Goal: Information Seeking & Learning: Learn about a topic

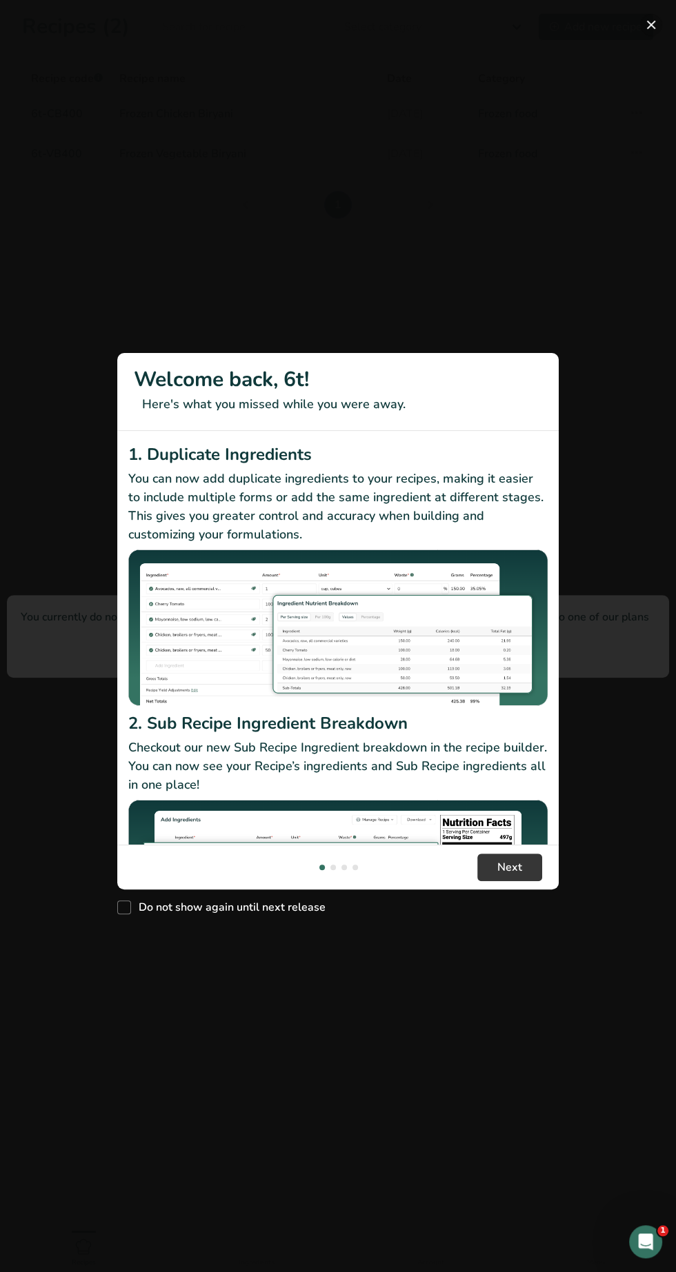
click at [650, 24] on button "New Features" at bounding box center [651, 25] width 22 height 22
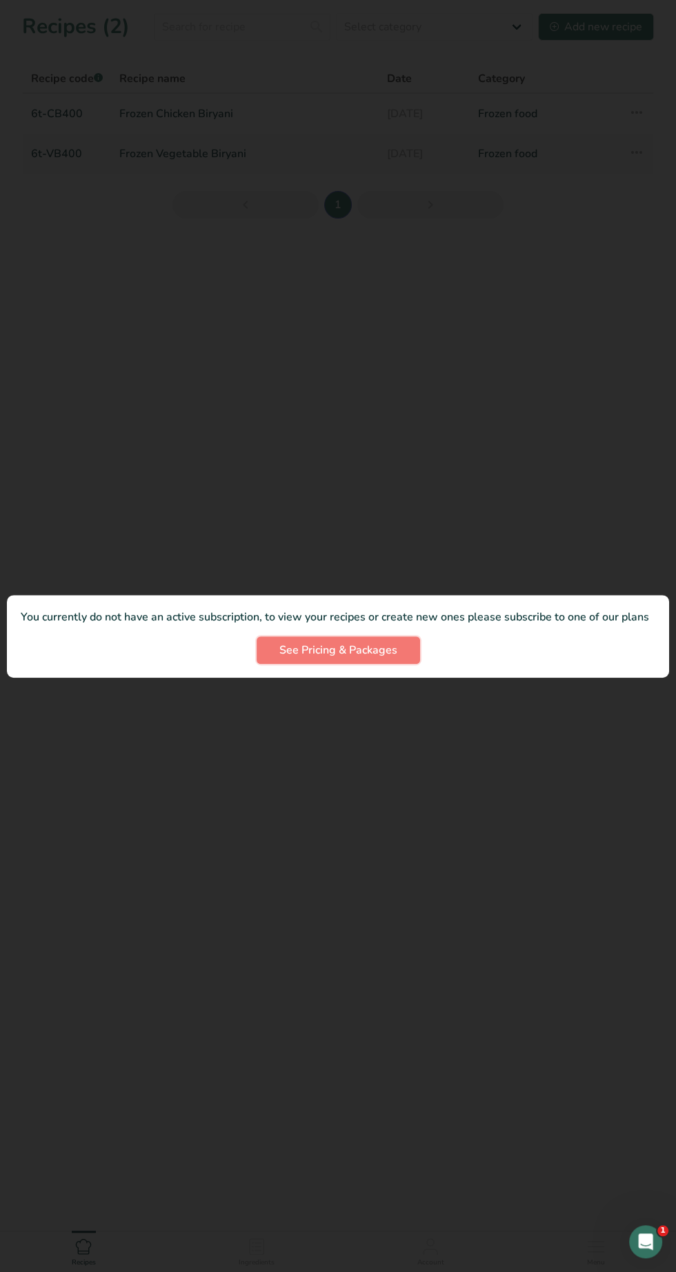
click at [361, 647] on span "See Pricing & Packages" at bounding box center [338, 650] width 118 height 17
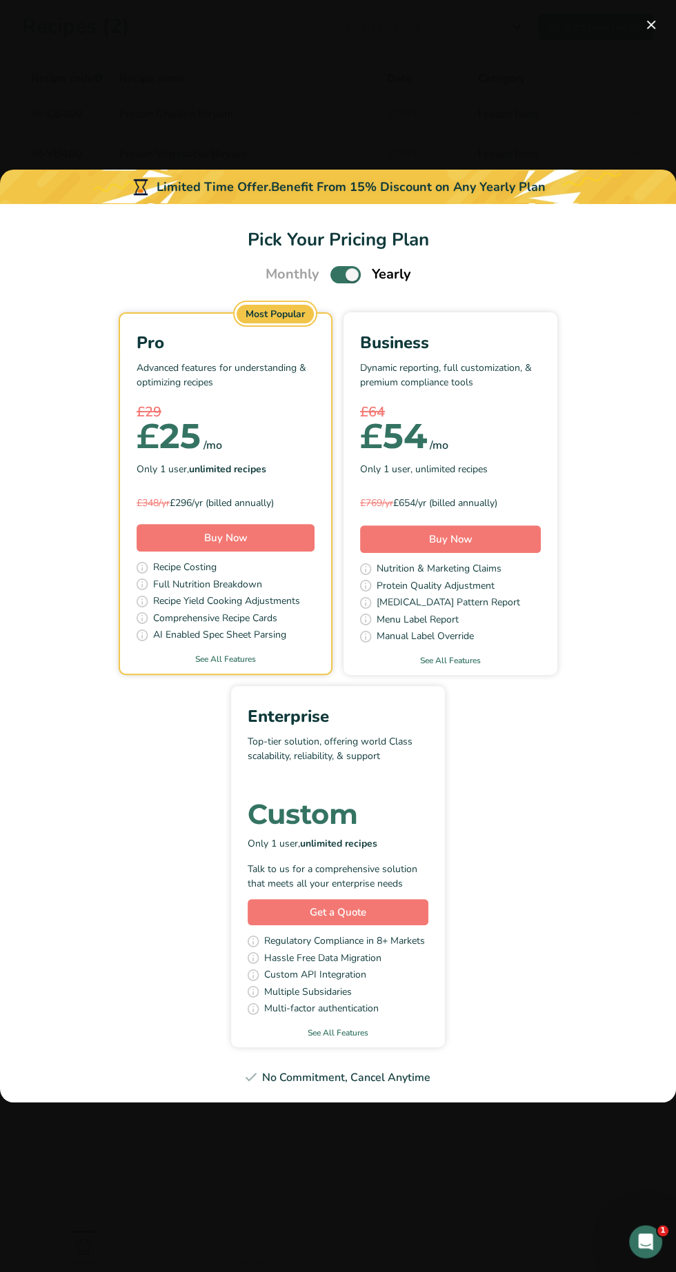
click at [336, 281] on span "Pick Your Pricing Plan Modal" at bounding box center [345, 274] width 30 height 17
click at [336, 279] on input "Pick Your Pricing Plan Modal" at bounding box center [334, 274] width 9 height 9
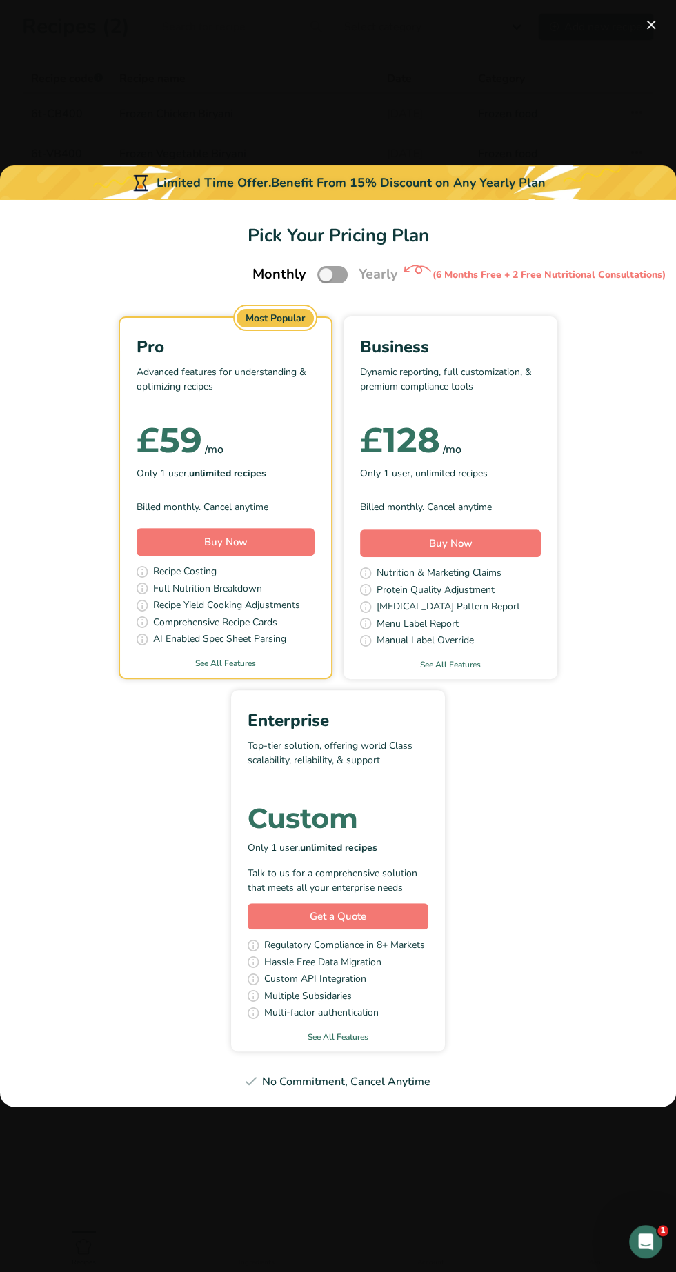
click at [335, 277] on span "Pick Your Pricing Plan Modal" at bounding box center [332, 274] width 30 height 17
click at [326, 277] on input "Pick Your Pricing Plan Modal" at bounding box center [321, 274] width 9 height 9
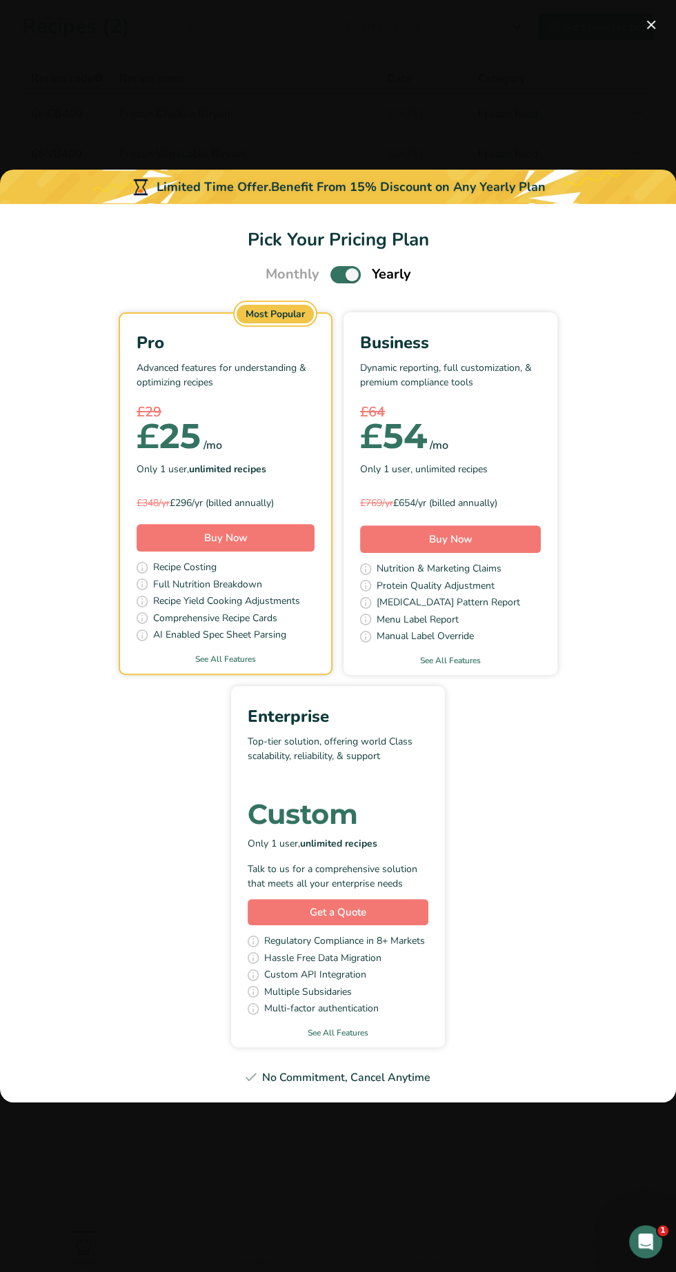
click at [346, 281] on span "Pick Your Pricing Plan Modal" at bounding box center [345, 274] width 30 height 17
click at [339, 279] on input "Pick Your Pricing Plan Modal" at bounding box center [334, 274] width 9 height 9
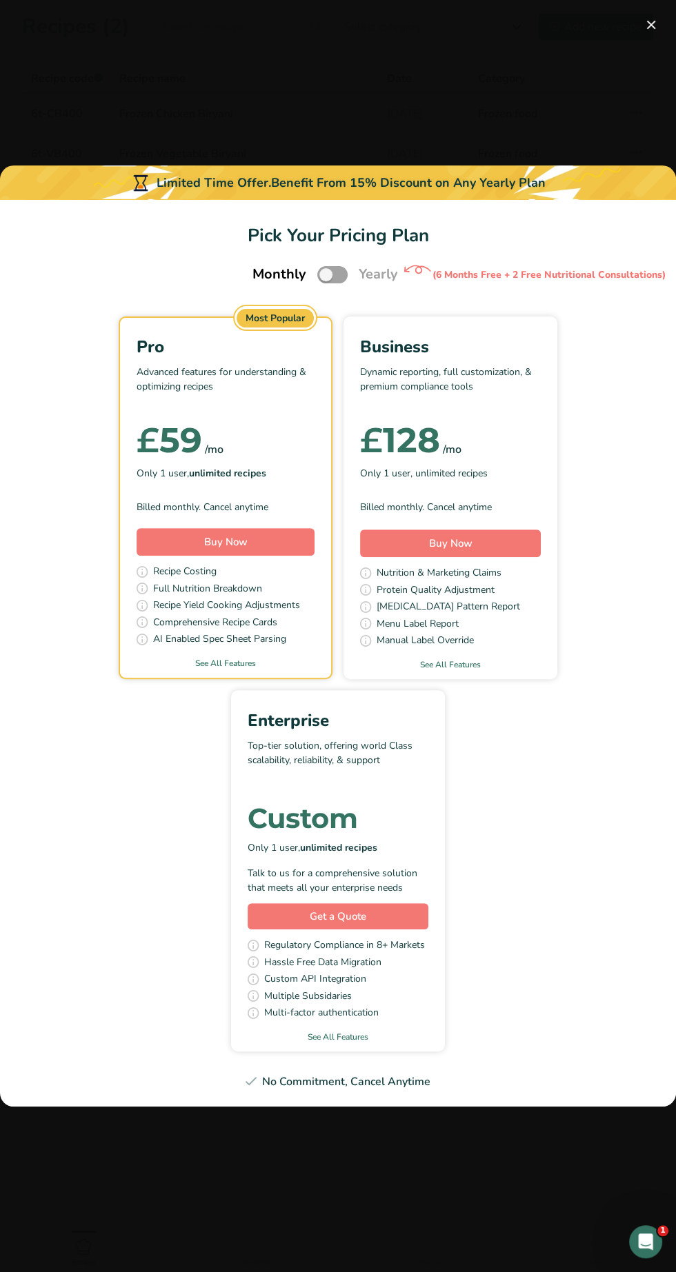
click at [338, 274] on span "Pick Your Pricing Plan Modal" at bounding box center [332, 274] width 30 height 17
click at [326, 274] on input "Pick Your Pricing Plan Modal" at bounding box center [321, 274] width 9 height 9
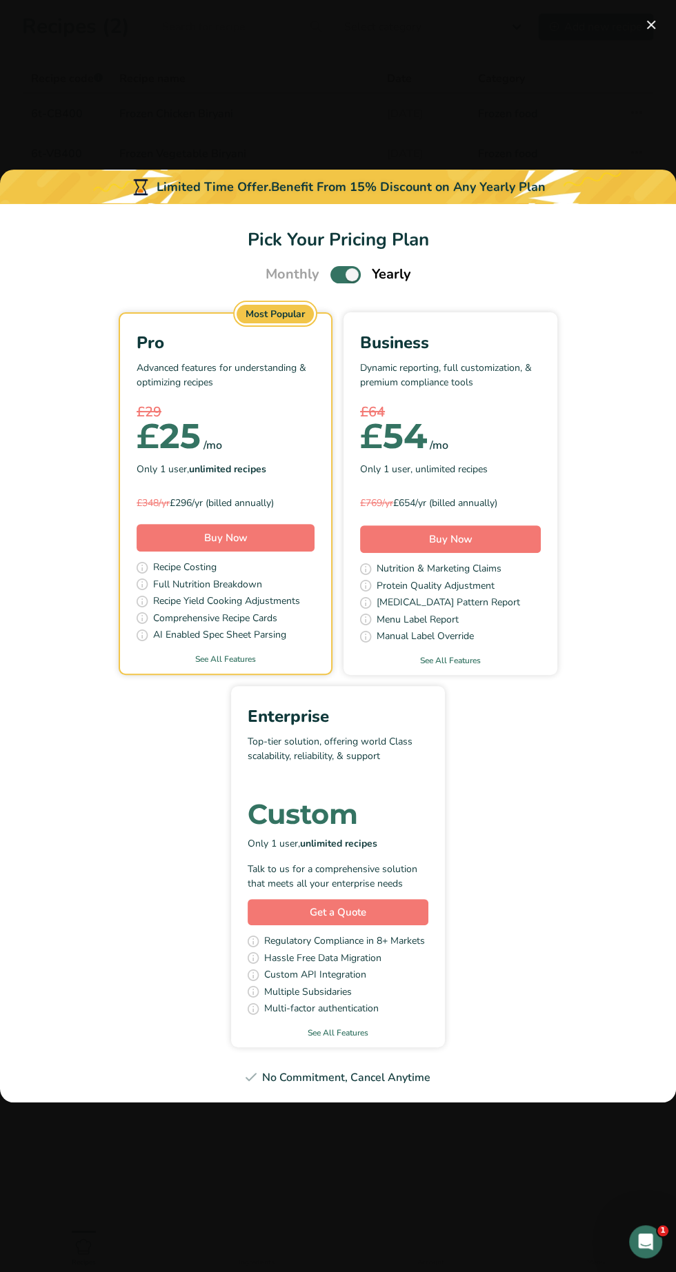
click at [338, 281] on span "Pick Your Pricing Plan Modal" at bounding box center [345, 274] width 30 height 17
click at [338, 279] on input "Pick Your Pricing Plan Modal" at bounding box center [334, 274] width 9 height 9
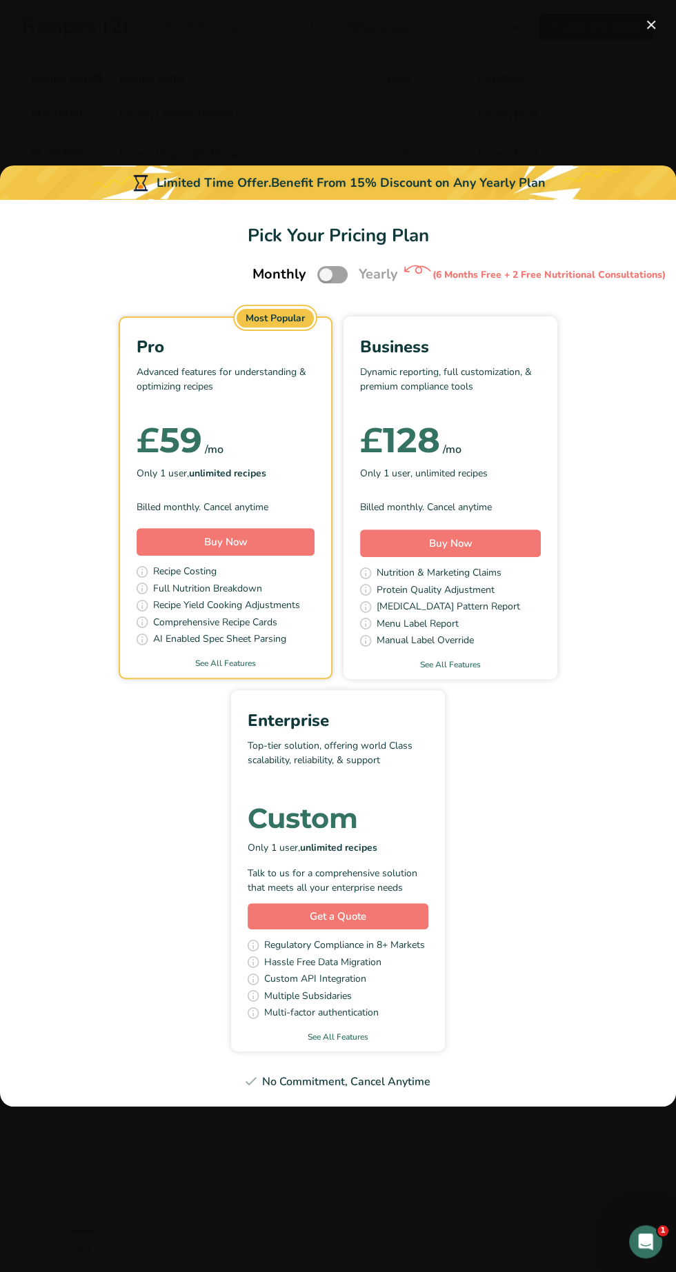
click at [338, 275] on span "Pick Your Pricing Plan Modal" at bounding box center [332, 274] width 30 height 17
click at [326, 275] on input "Pick Your Pricing Plan Modal" at bounding box center [321, 274] width 9 height 9
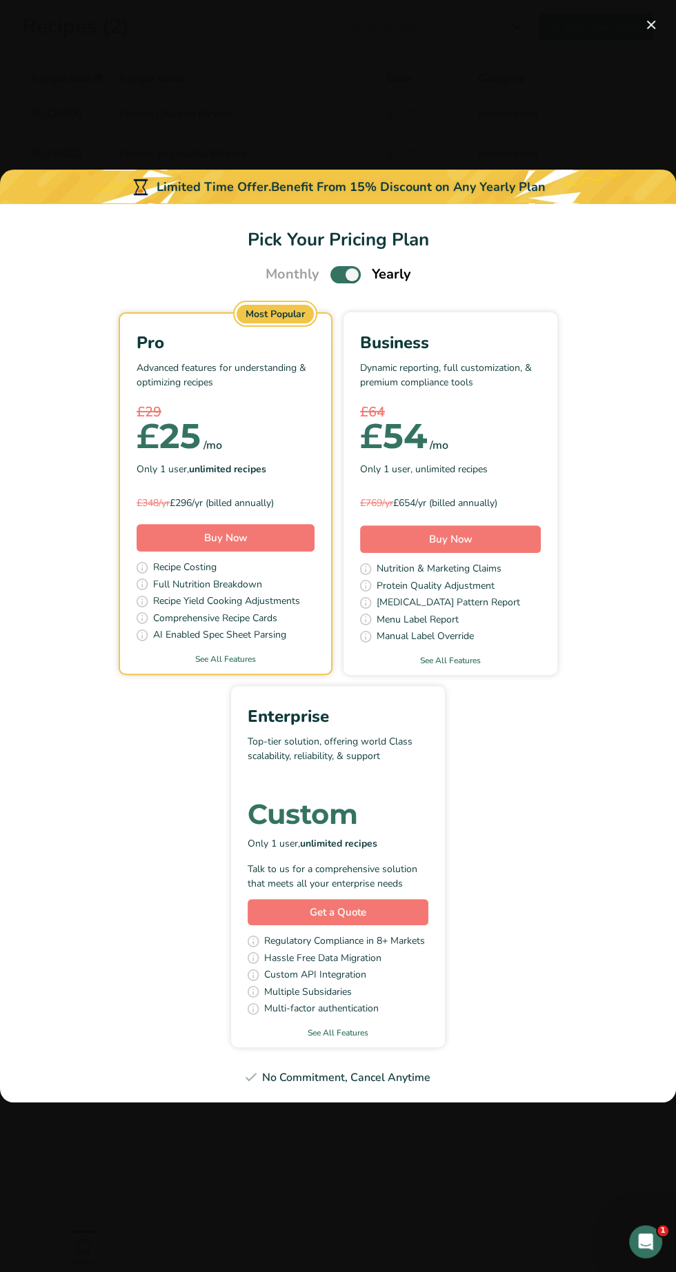
click at [339, 278] on span "Pick Your Pricing Plan Modal" at bounding box center [345, 274] width 30 height 17
click at [339, 278] on input "Pick Your Pricing Plan Modal" at bounding box center [334, 274] width 9 height 9
checkbox input "false"
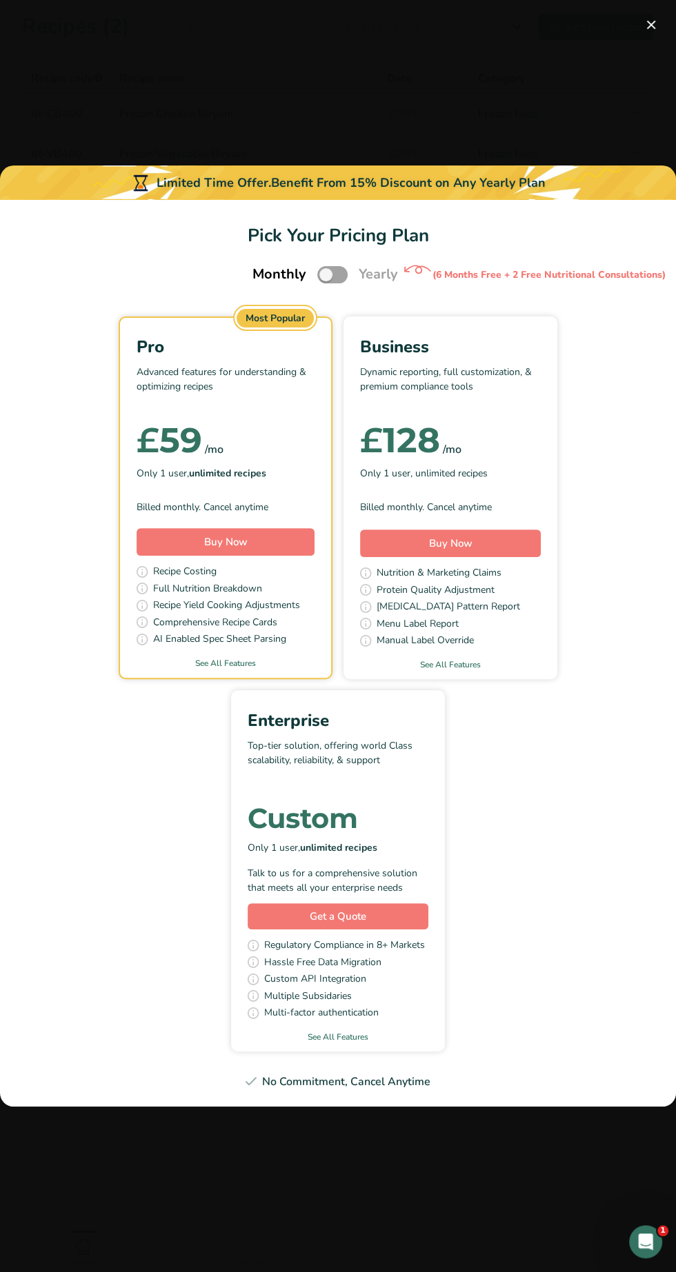
click at [633, 21] on div "Pick Your Pricing Plan Modal" at bounding box center [338, 636] width 676 height 1272
